Goal: Transaction & Acquisition: Purchase product/service

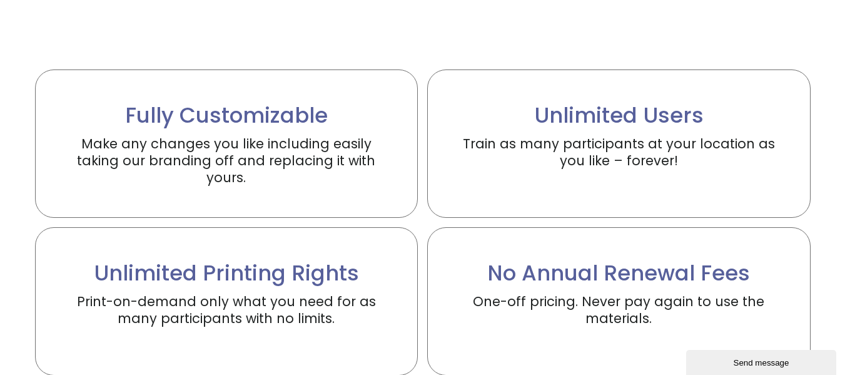
scroll to position [2701, 0]
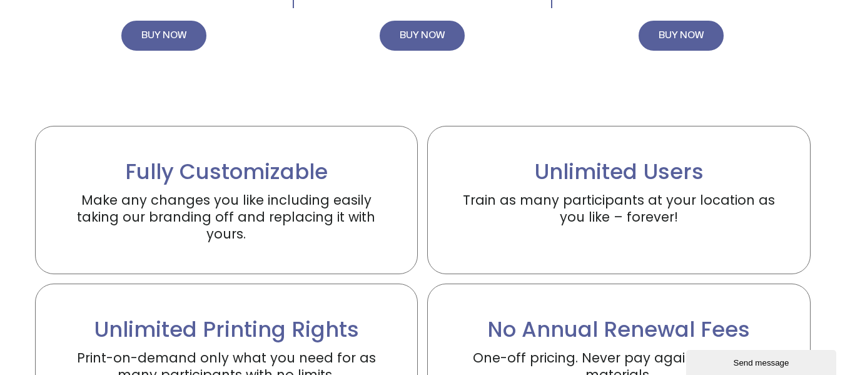
click at [205, 177] on h2 "Fully Customizable" at bounding box center [227, 172] width 320 height 28
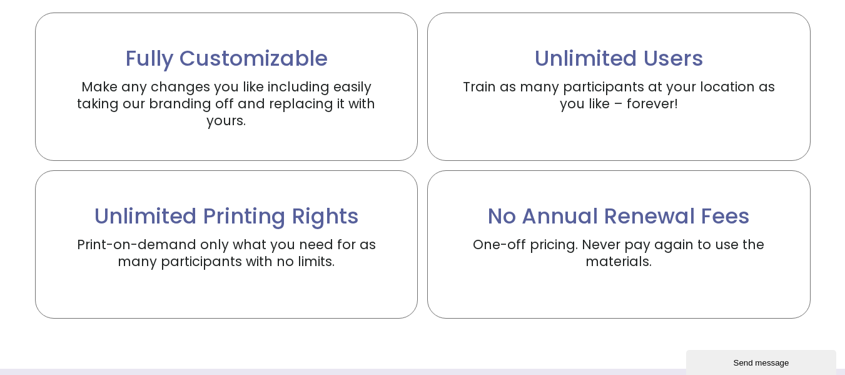
scroll to position [2826, 0]
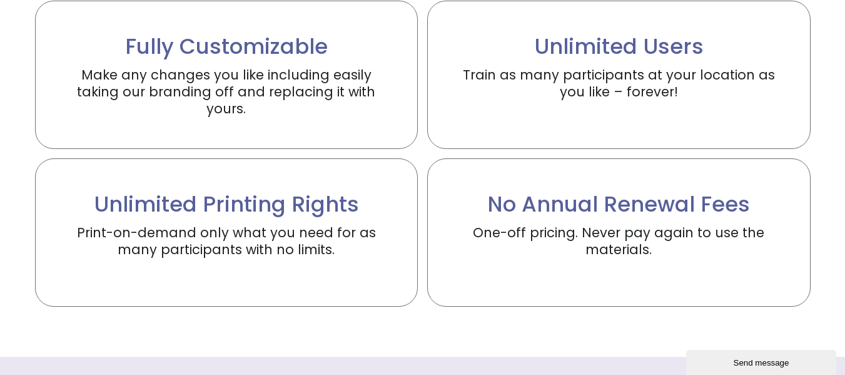
click at [141, 201] on h2 "Unlimited Printing Rights" at bounding box center [227, 204] width 320 height 28
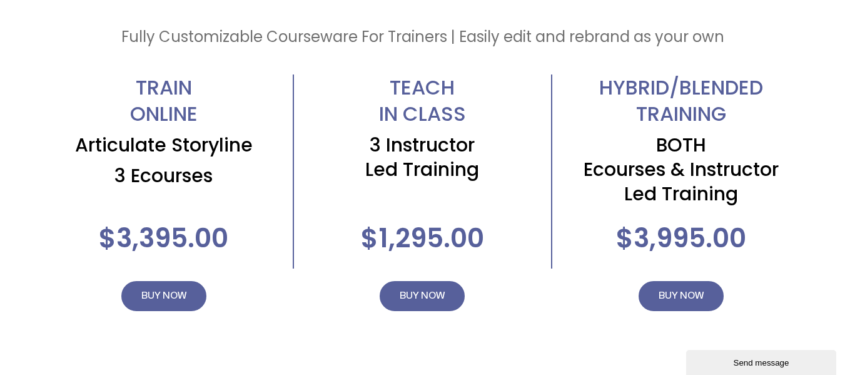
scroll to position [2503, 0]
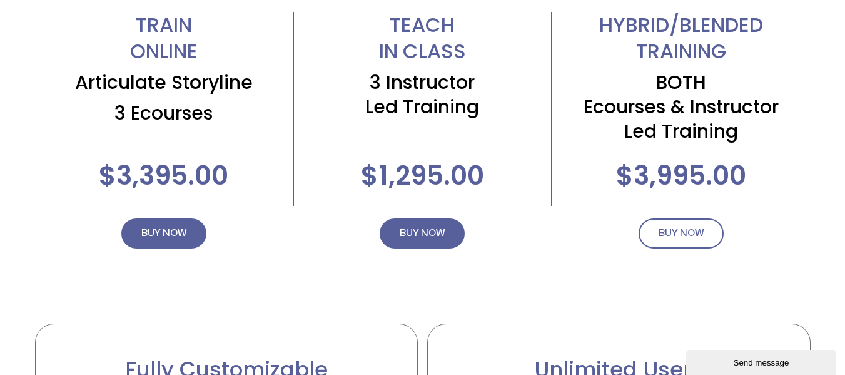
click at [691, 230] on span "BUY NOW" at bounding box center [681, 233] width 45 height 15
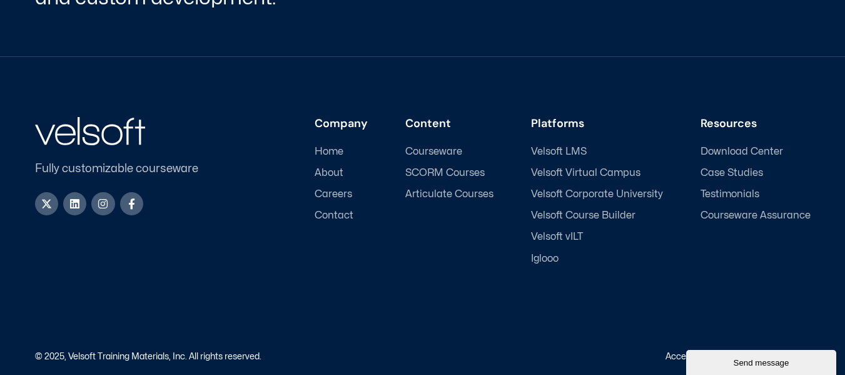
scroll to position [879, 0]
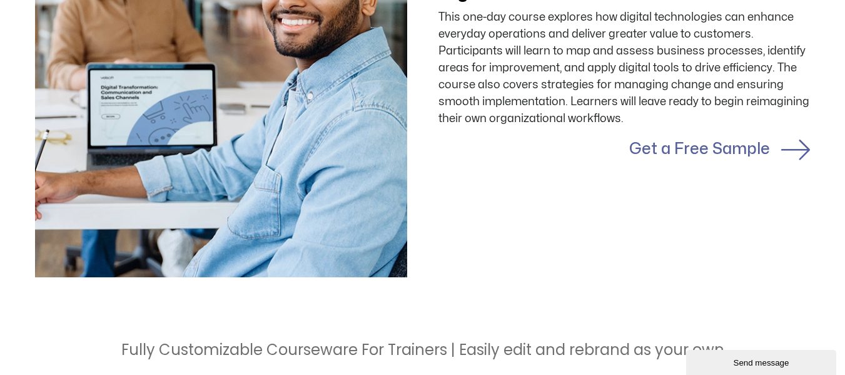
click at [717, 151] on link "Get a Free Sample" at bounding box center [700, 148] width 141 height 15
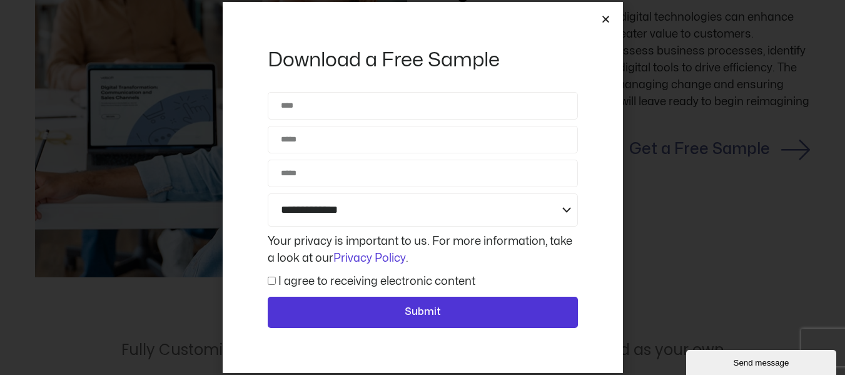
click at [603, 19] on icon "Close" at bounding box center [605, 18] width 9 height 9
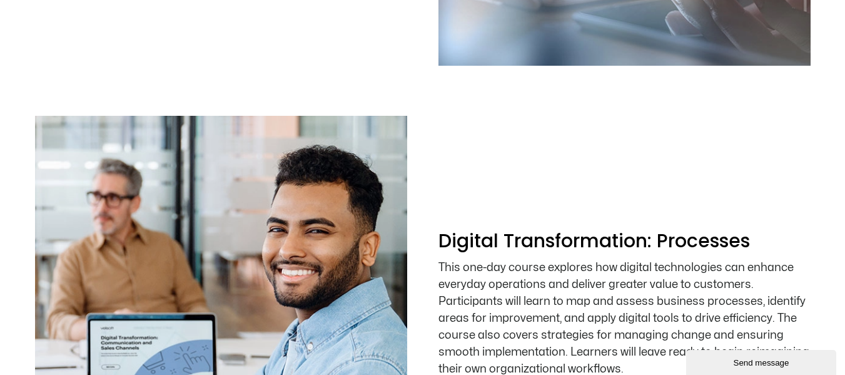
scroll to position [2065, 0]
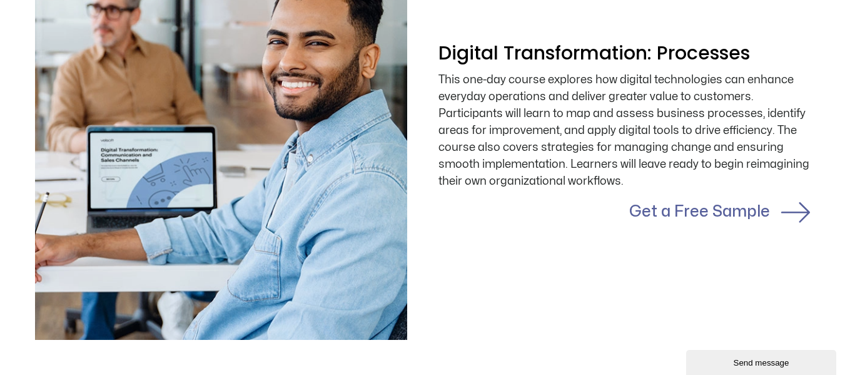
click at [686, 215] on link "Get a Free Sample" at bounding box center [700, 211] width 141 height 15
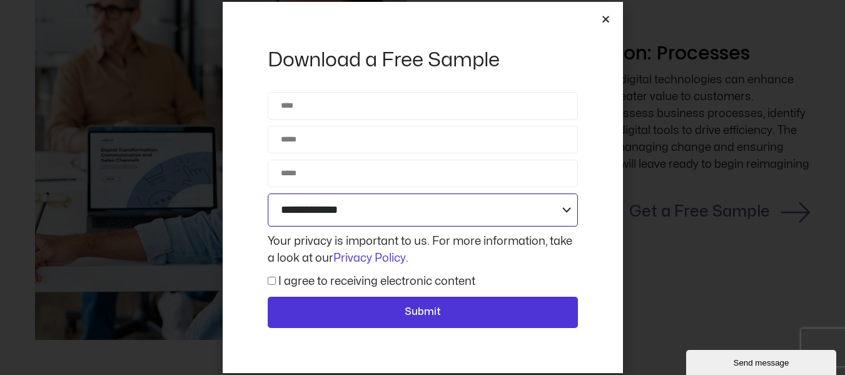
click at [389, 209] on select "**********" at bounding box center [423, 209] width 310 height 33
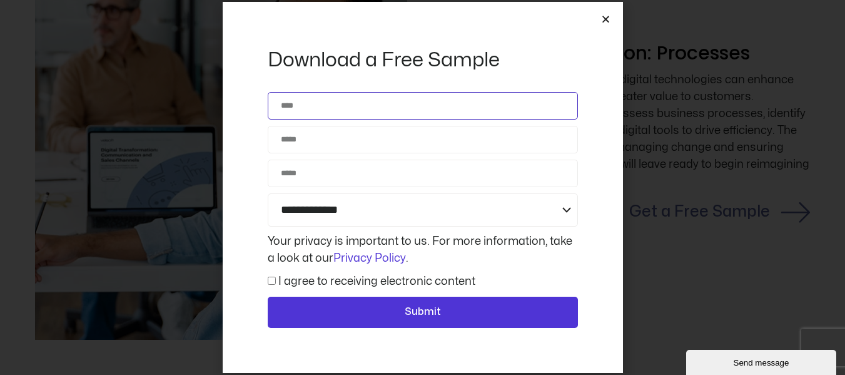
click at [375, 105] on input "Name" at bounding box center [423, 106] width 310 height 28
type input "**********"
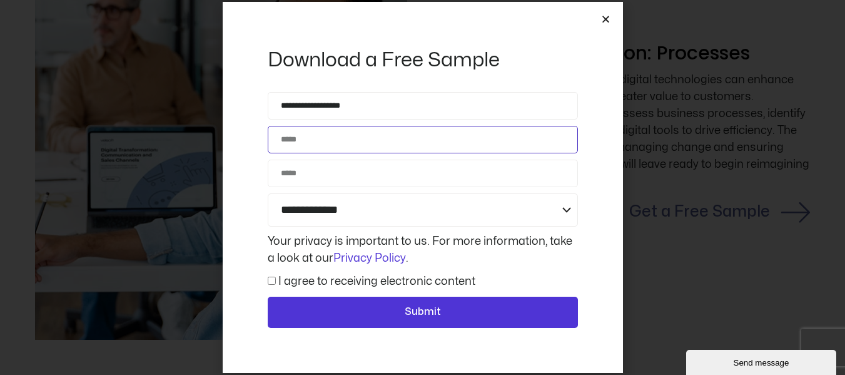
type input "**********"
click at [386, 145] on input "**********" at bounding box center [423, 140] width 310 height 28
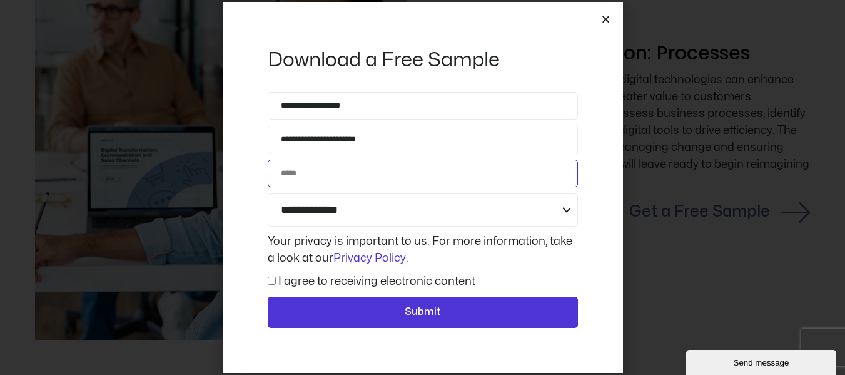
click at [300, 176] on input "Phone" at bounding box center [423, 174] width 310 height 28
type input "**********"
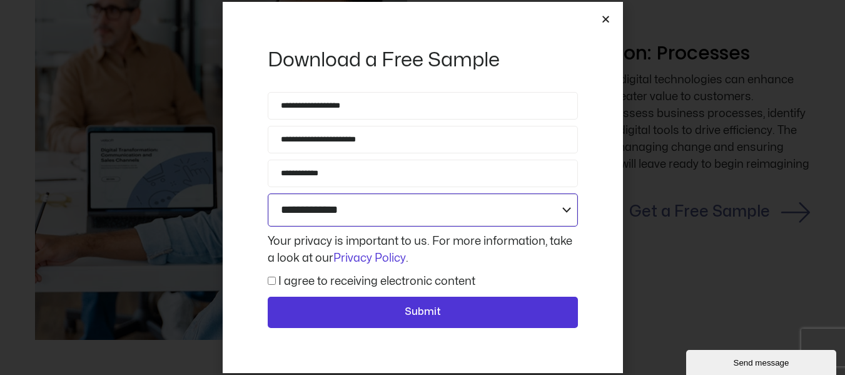
click at [352, 205] on select "**********" at bounding box center [423, 209] width 310 height 33
select select "**********"
click at [268, 193] on select "**********" at bounding box center [423, 209] width 310 height 33
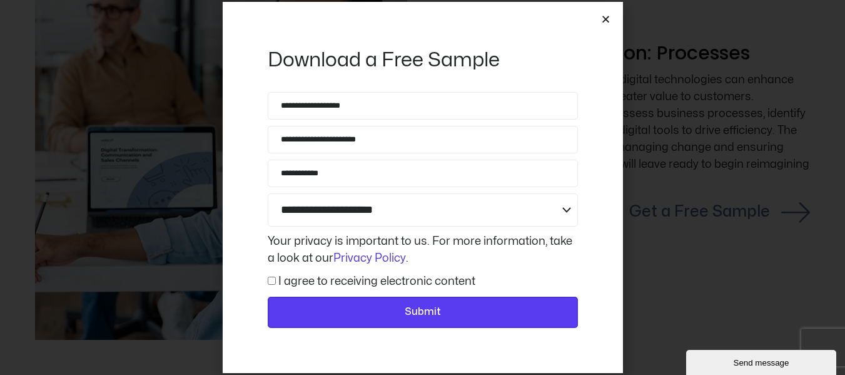
click at [387, 309] on span "Submit" at bounding box center [423, 312] width 278 height 16
click at [364, 304] on span "Submit" at bounding box center [423, 312] width 278 height 16
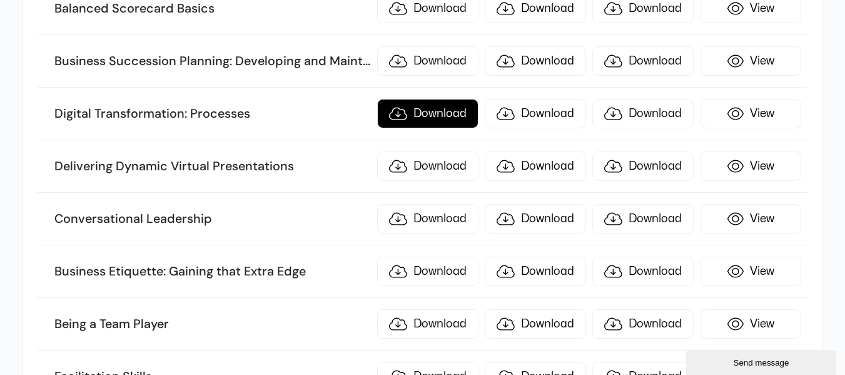
scroll to position [438, 0]
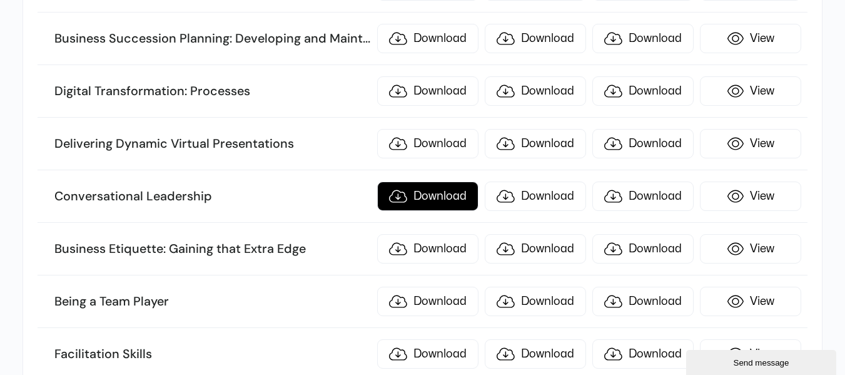
click at [431, 195] on link "Download" at bounding box center [427, 195] width 101 height 29
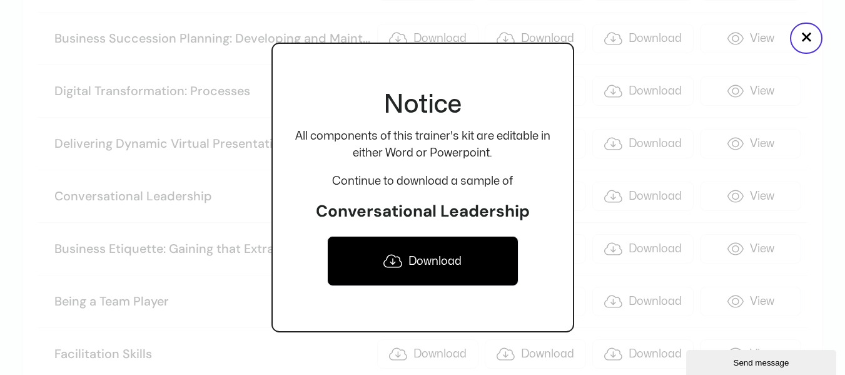
click at [445, 269] on link "Download" at bounding box center [422, 261] width 191 height 50
click at [805, 32] on button "×" at bounding box center [806, 38] width 33 height 31
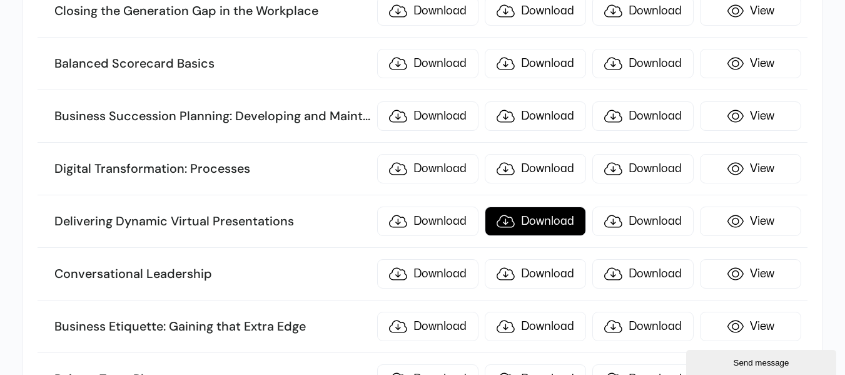
scroll to position [375, 0]
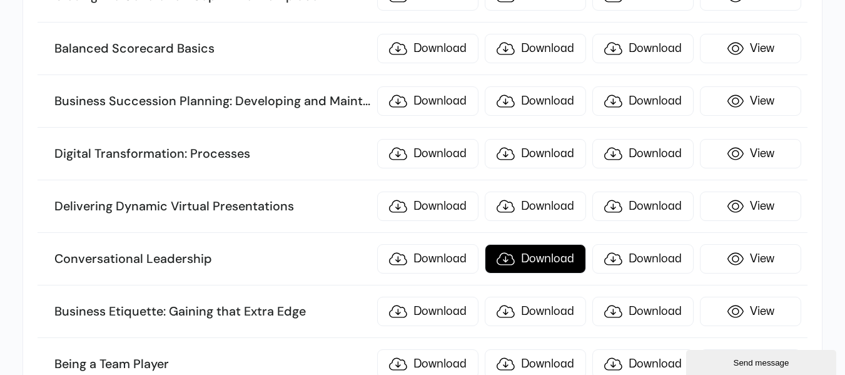
click at [538, 255] on link "Download" at bounding box center [535, 258] width 101 height 29
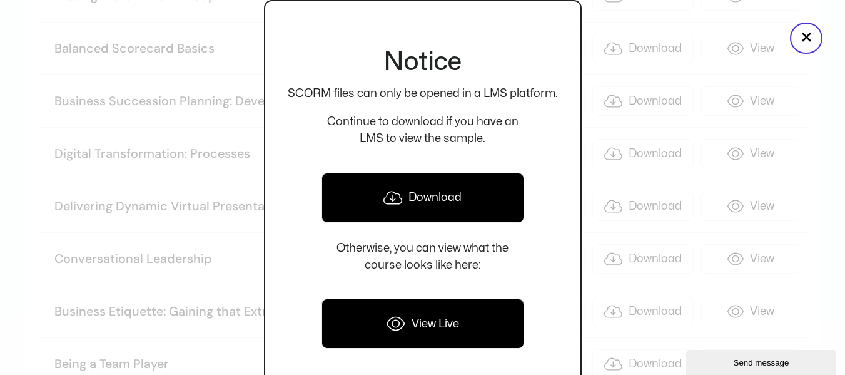
click at [430, 205] on link "Download" at bounding box center [423, 198] width 203 height 50
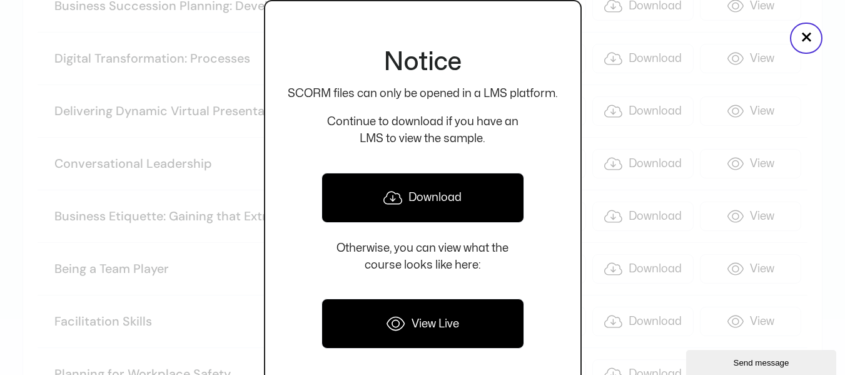
scroll to position [501, 0]
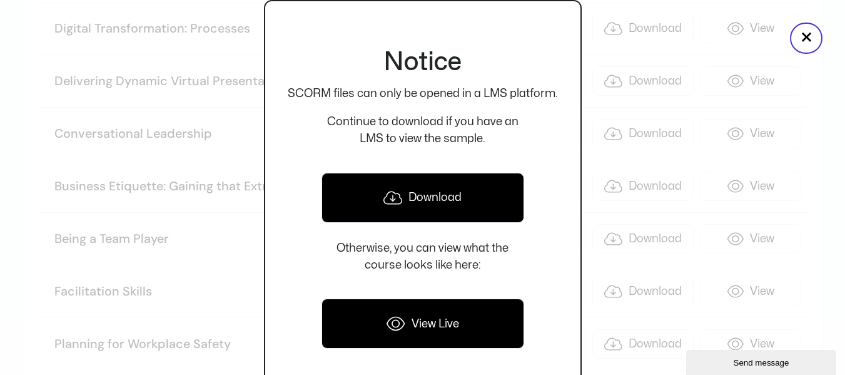
click at [415, 329] on link "View Live" at bounding box center [423, 323] width 203 height 50
click at [809, 39] on button "×" at bounding box center [806, 38] width 33 height 31
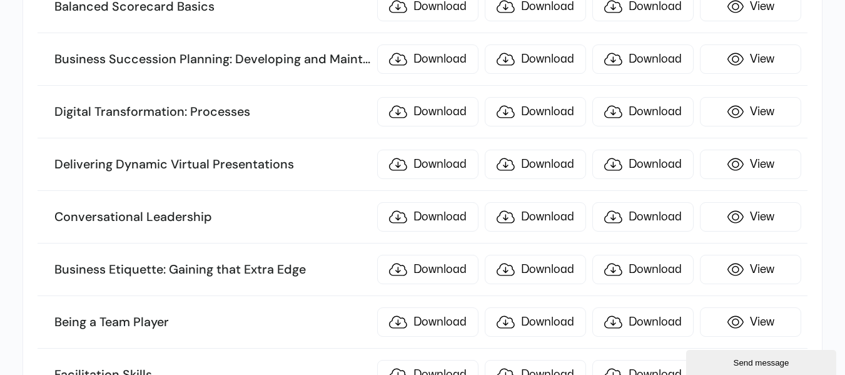
scroll to position [438, 0]
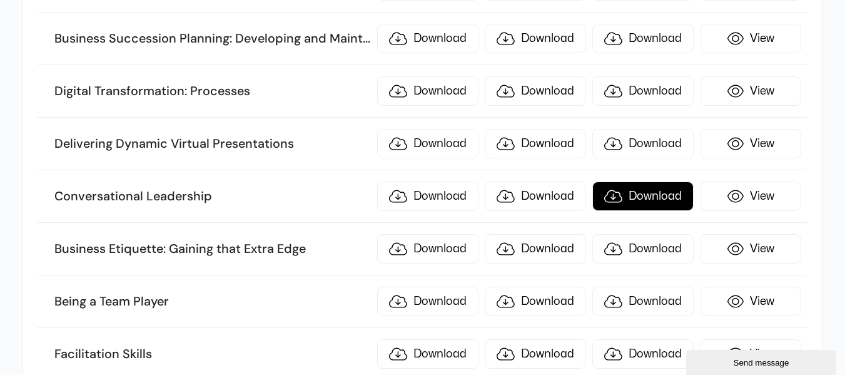
click at [655, 196] on link "Download" at bounding box center [643, 195] width 101 height 29
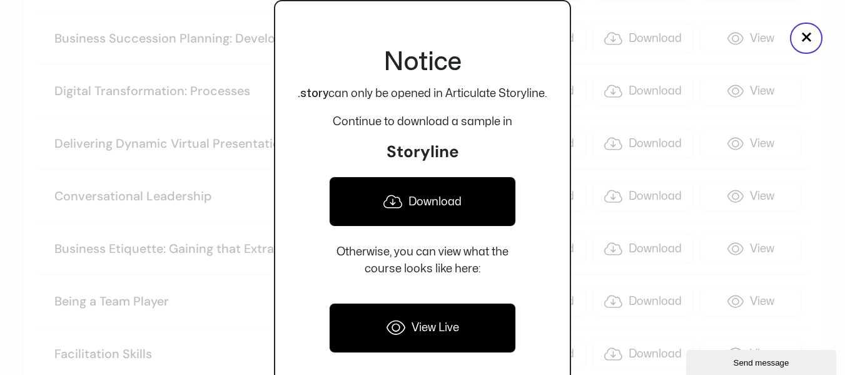
click at [475, 201] on link "Download" at bounding box center [422, 201] width 187 height 50
click at [449, 322] on link "View Live" at bounding box center [422, 328] width 187 height 50
click at [798, 32] on button "×" at bounding box center [806, 38] width 33 height 31
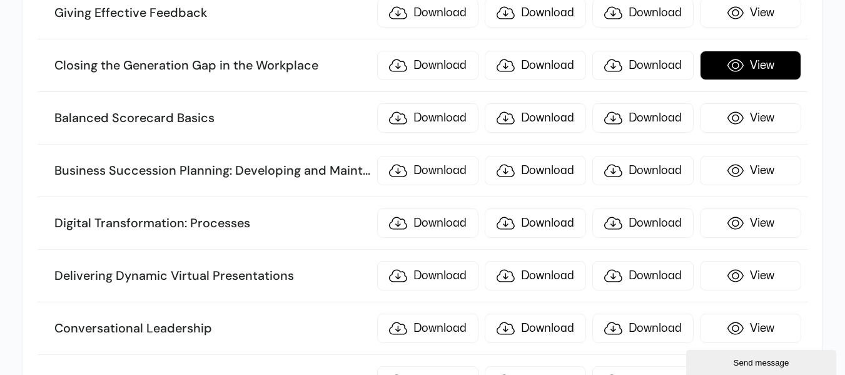
scroll to position [313, 0]
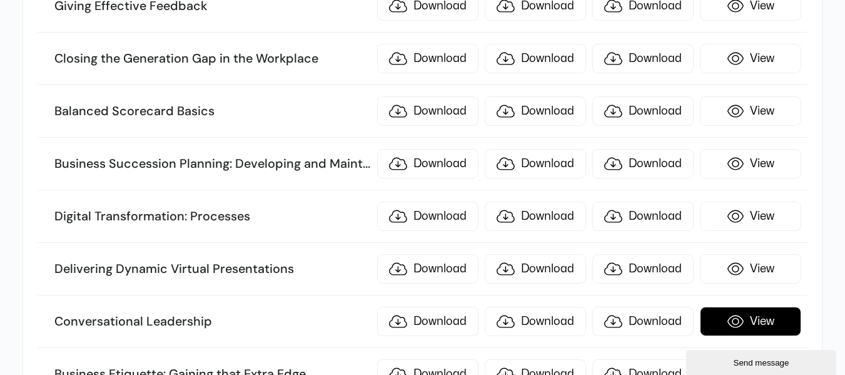
click at [748, 328] on link "View" at bounding box center [750, 321] width 101 height 29
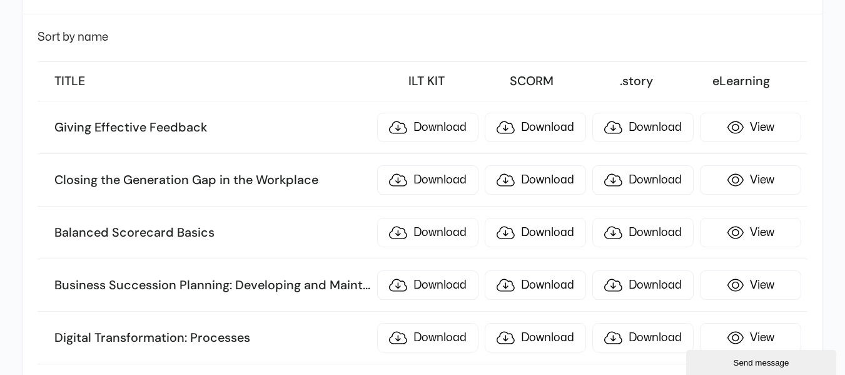
scroll to position [0, 0]
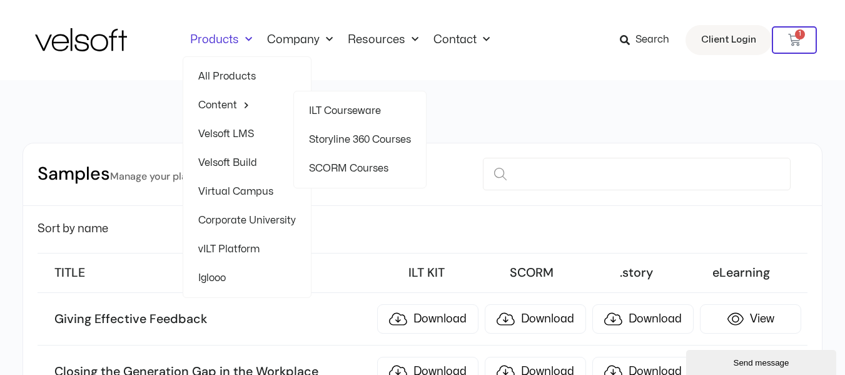
click at [355, 140] on link "Storyline 360 Courses" at bounding box center [360, 139] width 102 height 29
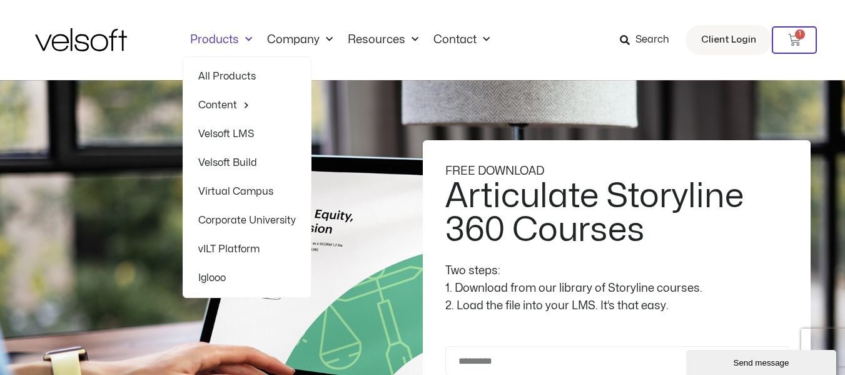
click at [225, 37] on link "Products" at bounding box center [221, 40] width 77 height 14
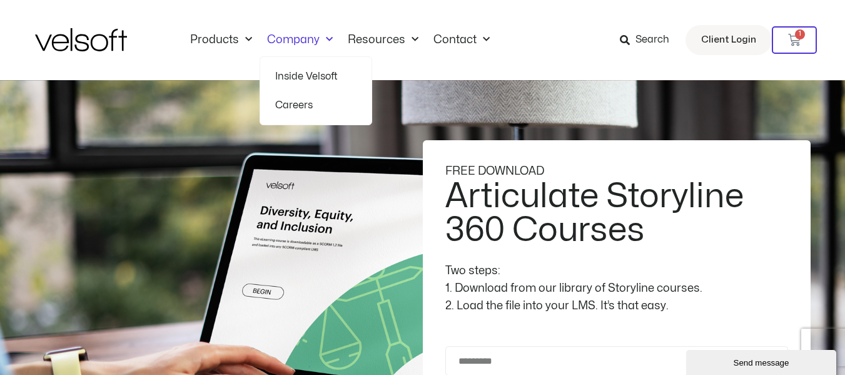
click at [307, 34] on link "Company" at bounding box center [300, 40] width 81 height 14
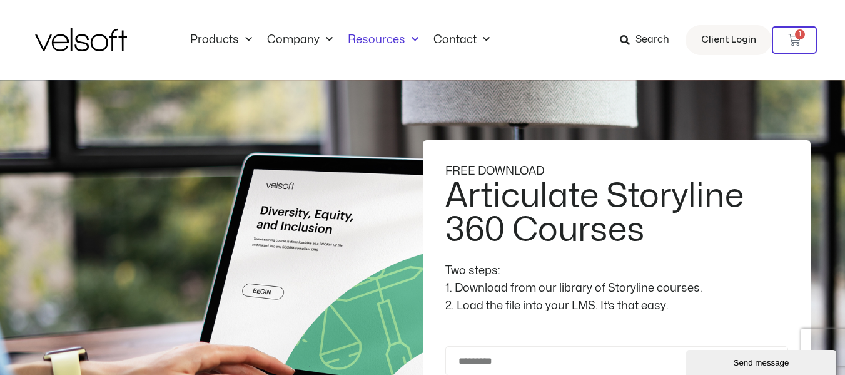
click at [400, 39] on link "Resources" at bounding box center [383, 40] width 86 height 14
click at [412, 40] on span "Menu" at bounding box center [412, 39] width 13 height 21
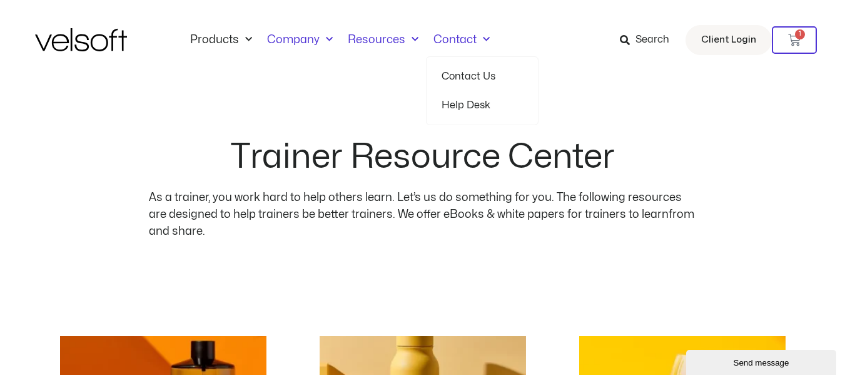
click at [324, 38] on span "Menu" at bounding box center [326, 39] width 13 height 21
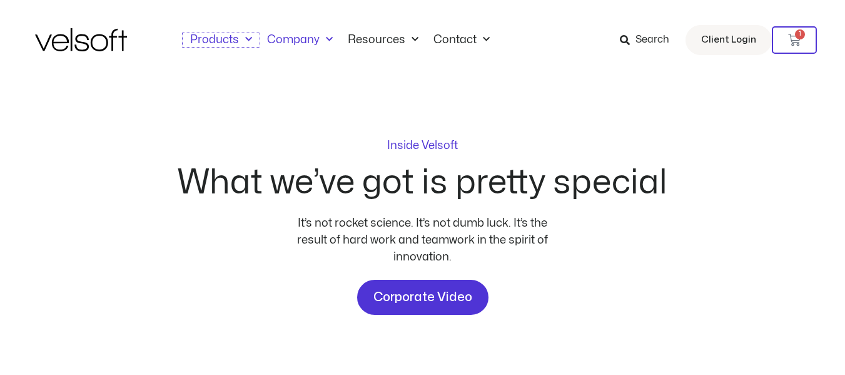
click at [228, 37] on link "Products" at bounding box center [221, 40] width 77 height 14
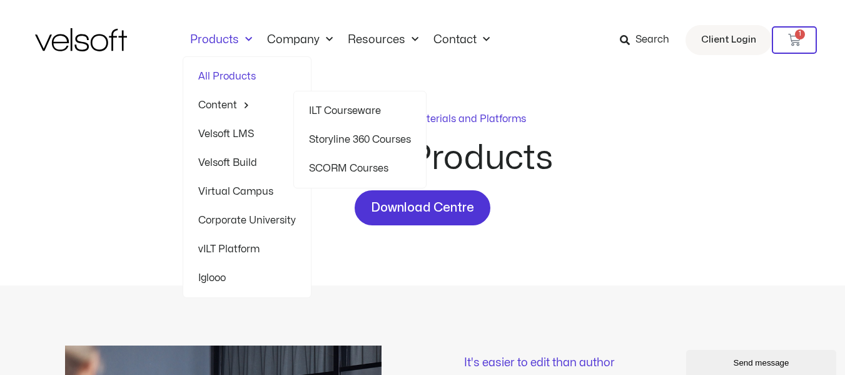
click at [344, 144] on link "Storyline 360 Courses" at bounding box center [360, 139] width 102 height 29
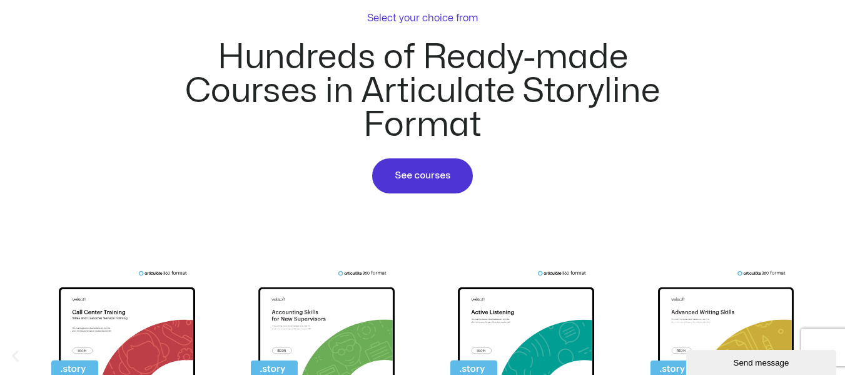
scroll to position [814, 0]
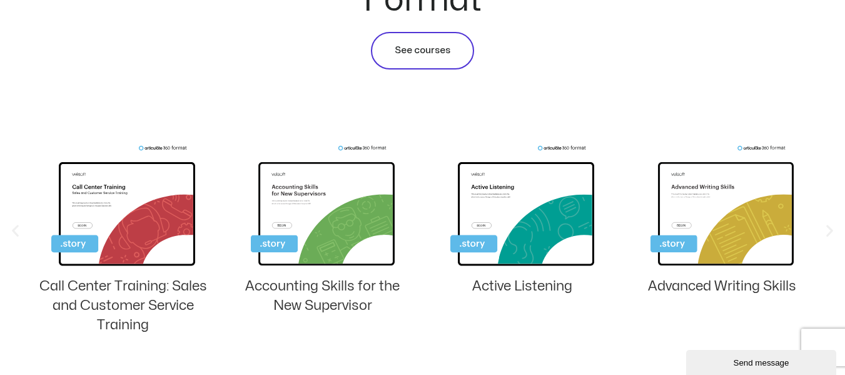
click at [429, 49] on span "See courses" at bounding box center [423, 50] width 56 height 15
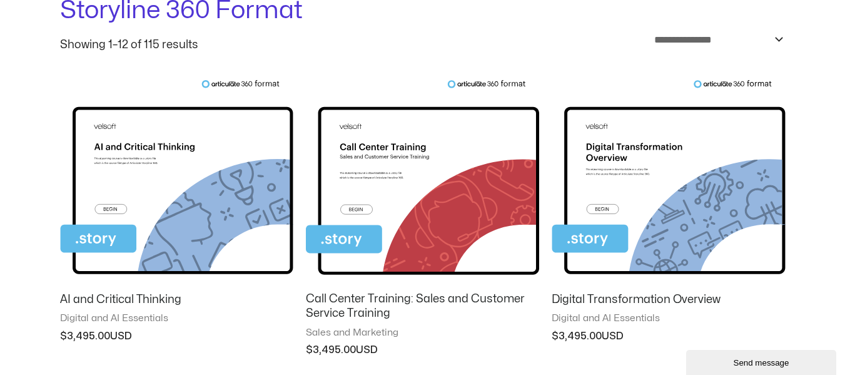
scroll to position [188, 0]
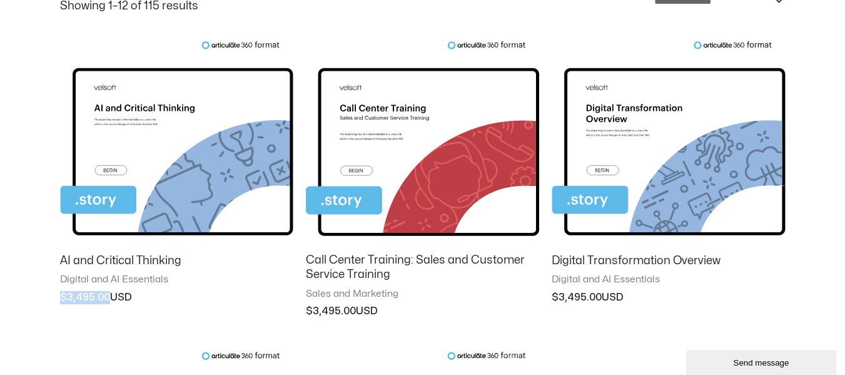
drag, startPoint x: 59, startPoint y: 297, endPoint x: 114, endPoint y: 309, distance: 55.9
click at [114, 309] on li "AI and Critical Thinking Digital and AI Essentials $ 3,495.00" at bounding box center [176, 182] width 233 height 283
copy bdi "$ 3,495.00"
